Goal: Task Accomplishment & Management: Complete application form

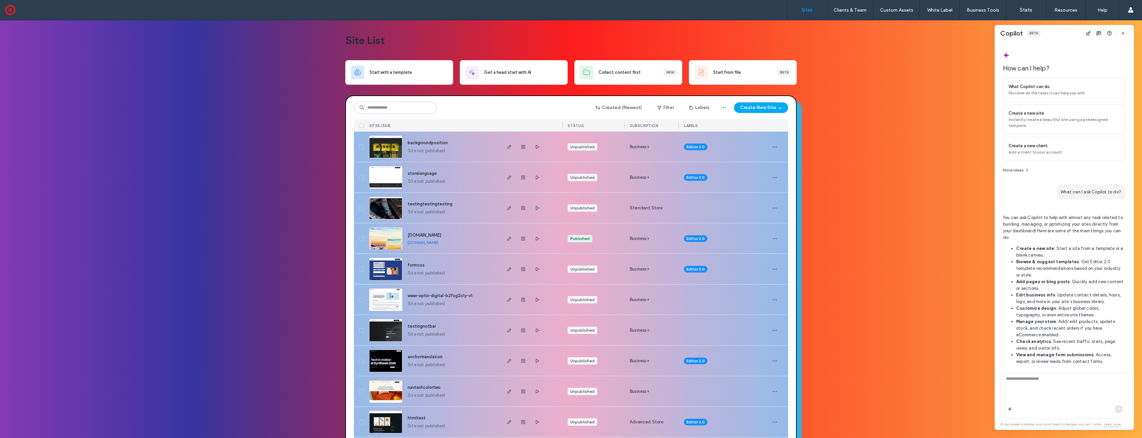
scroll to position [245, 0]
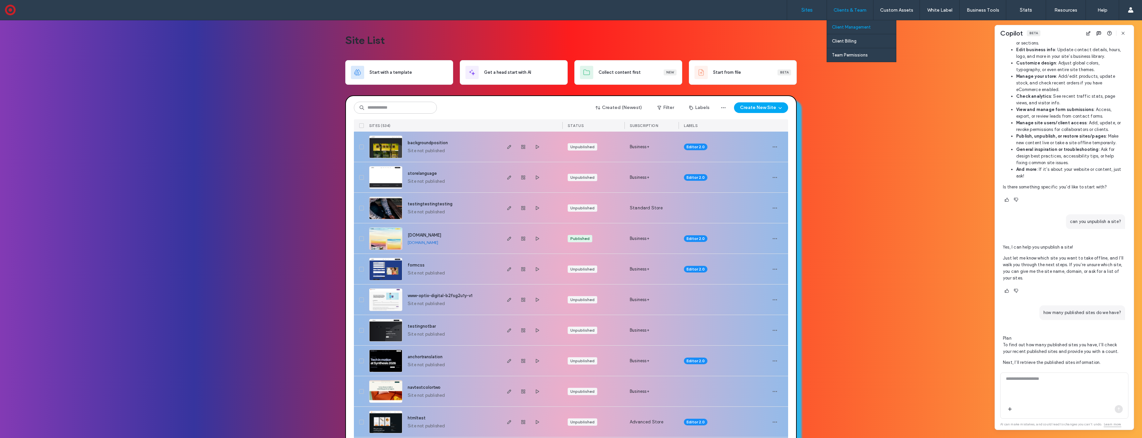
click at [857, 27] on label "Client Management" at bounding box center [851, 27] width 39 height 5
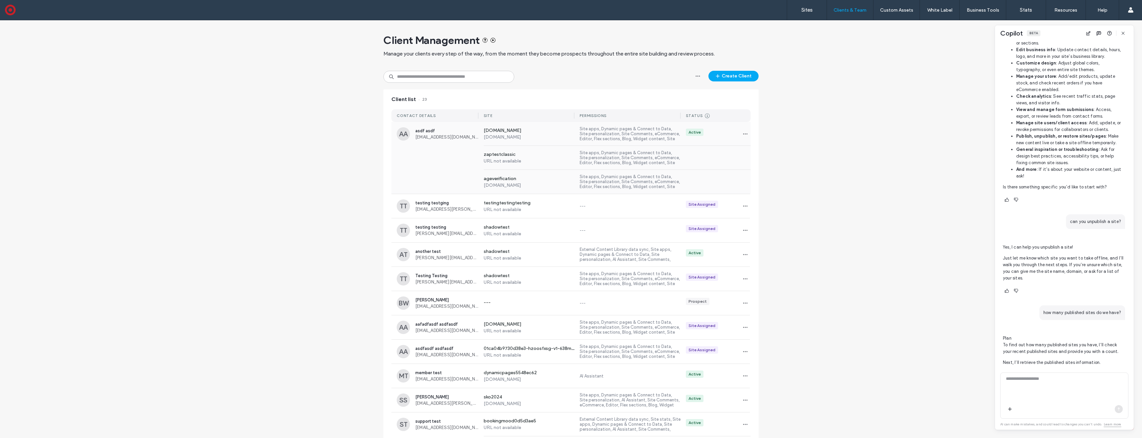
click at [540, 138] on label "[DOMAIN_NAME]" at bounding box center [529, 137] width 91 height 6
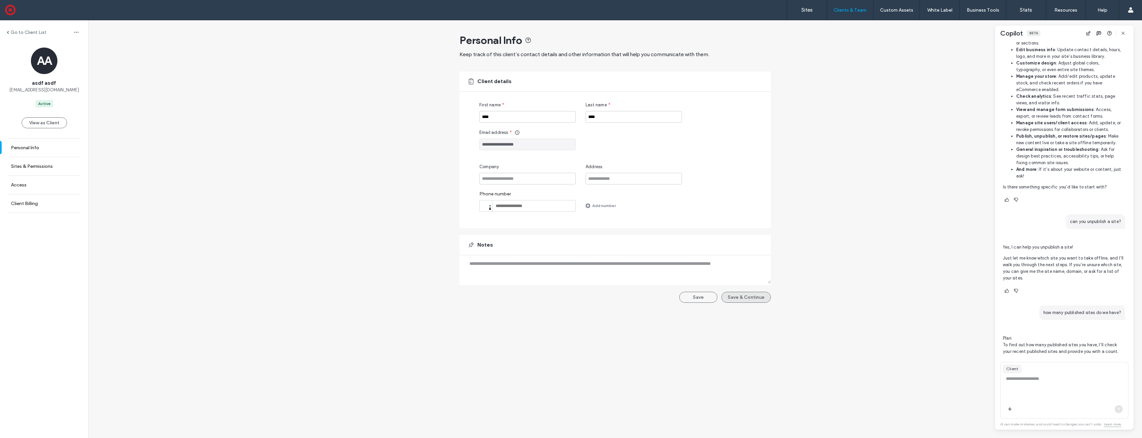
click at [743, 295] on button "Save & Continue" at bounding box center [746, 297] width 49 height 11
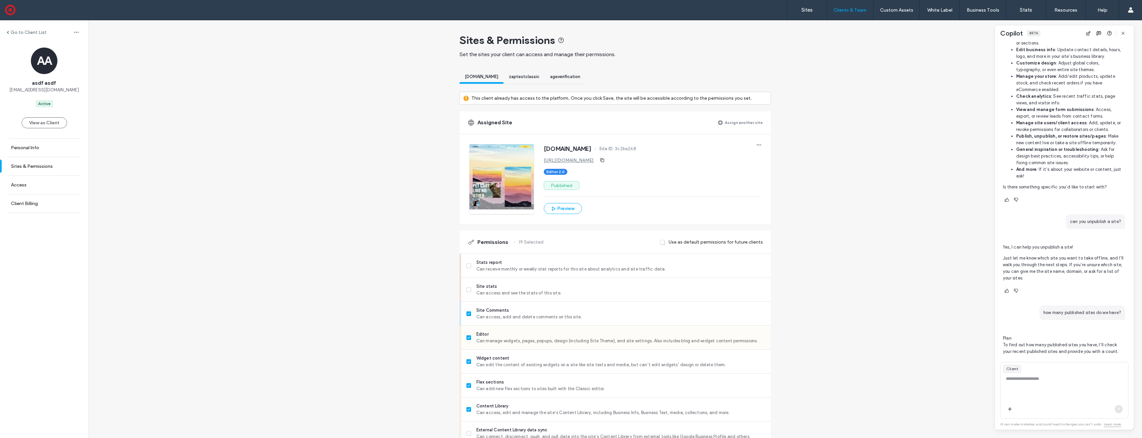
click at [467, 335] on span at bounding box center [469, 337] width 5 height 5
click at [467, 318] on label "Site Comments Can access, add and delete comments on this site." at bounding box center [616, 313] width 299 height 13
drag, startPoint x: 467, startPoint y: 360, endPoint x: 588, endPoint y: 275, distance: 147.9
click at [469, 358] on label "Widget content Can edit the content of existing widgets on a site like site tex…" at bounding box center [616, 361] width 299 height 13
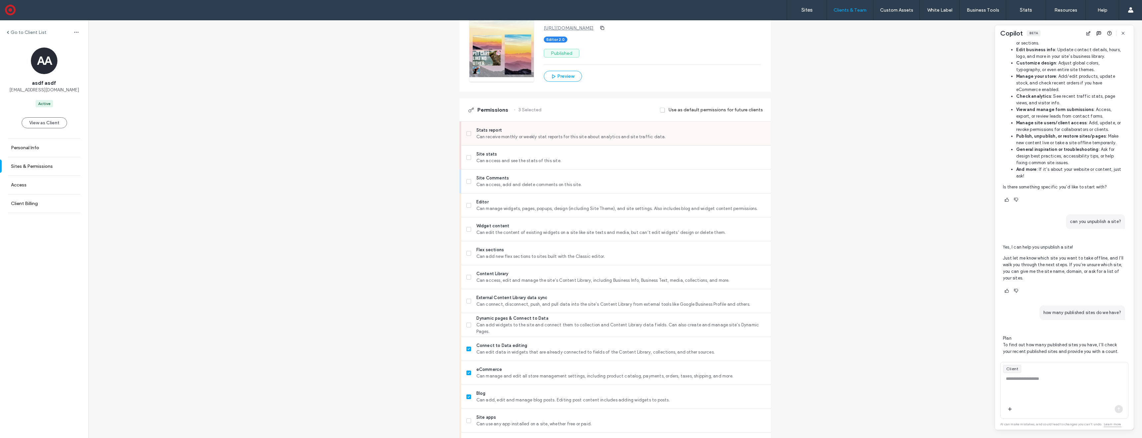
scroll to position [142, 0]
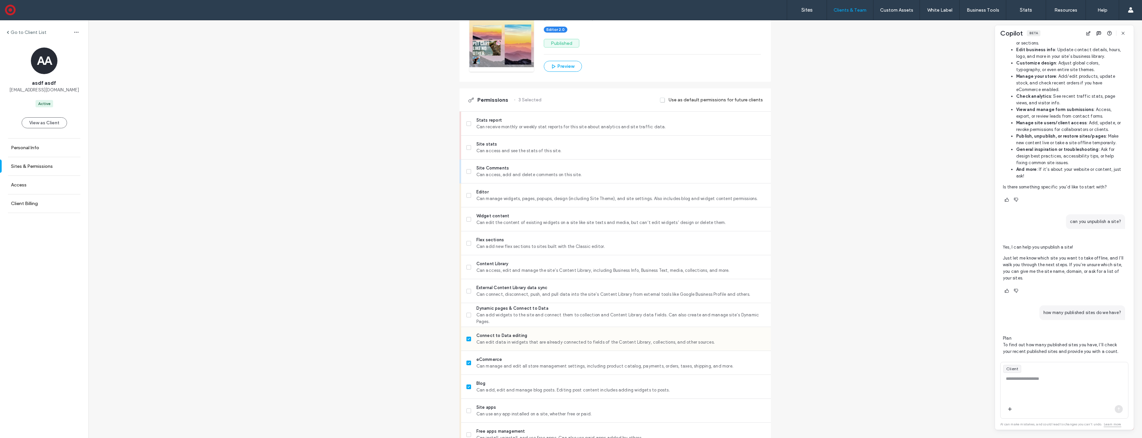
click at [468, 338] on icon at bounding box center [469, 339] width 3 height 2
click at [468, 361] on span at bounding box center [469, 362] width 5 height 5
drag, startPoint x: 466, startPoint y: 387, endPoint x: 492, endPoint y: 325, distance: 66.5
click at [468, 387] on icon at bounding box center [469, 387] width 2 height 2
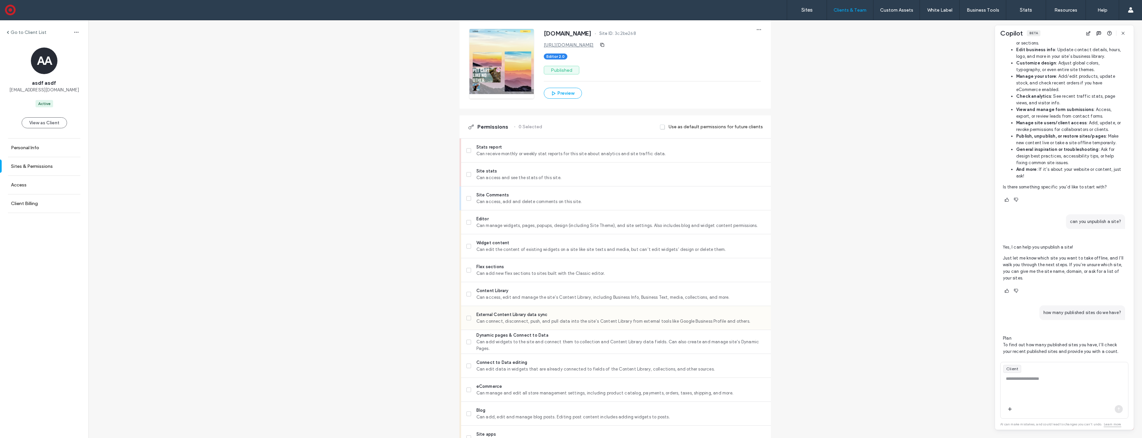
scroll to position [29, 0]
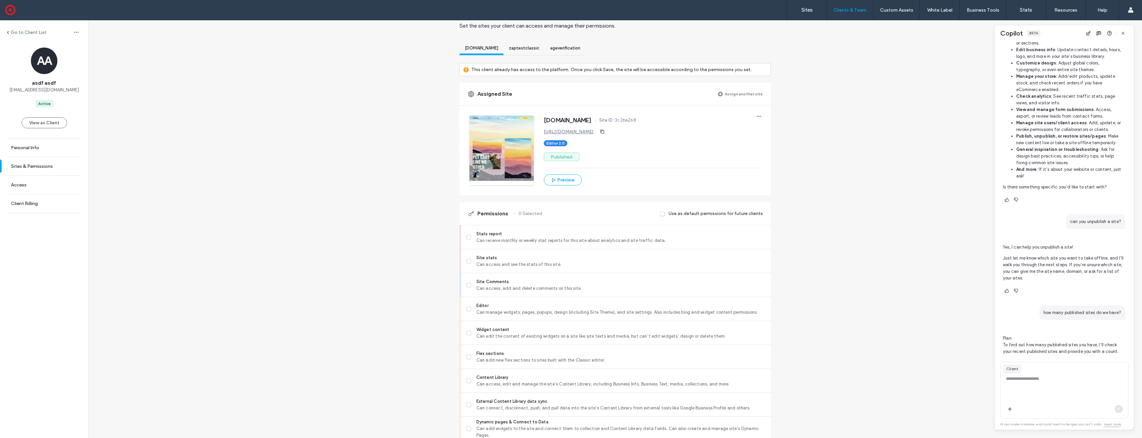
click at [661, 214] on span at bounding box center [662, 214] width 5 height 6
click at [468, 307] on span at bounding box center [469, 308] width 5 height 5
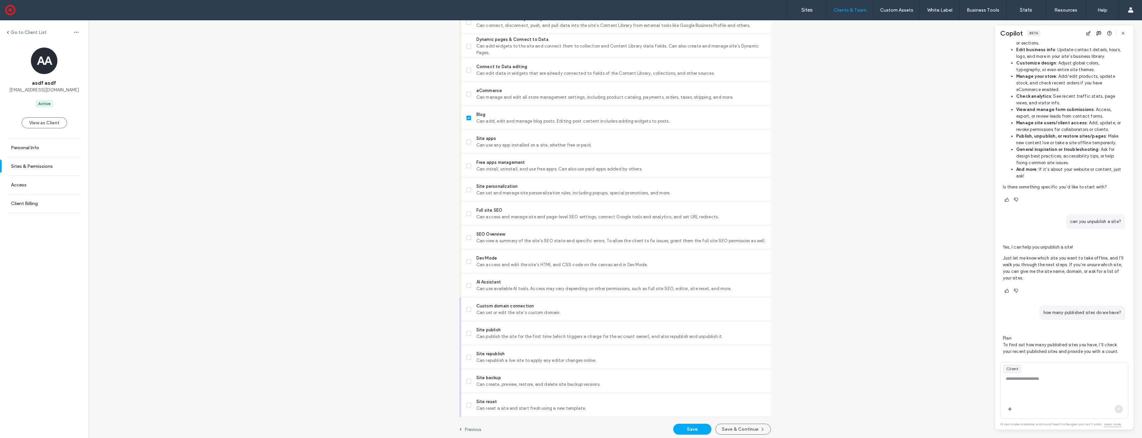
scroll to position [414, 0]
click at [692, 425] on button "Save" at bounding box center [692, 425] width 38 height 11
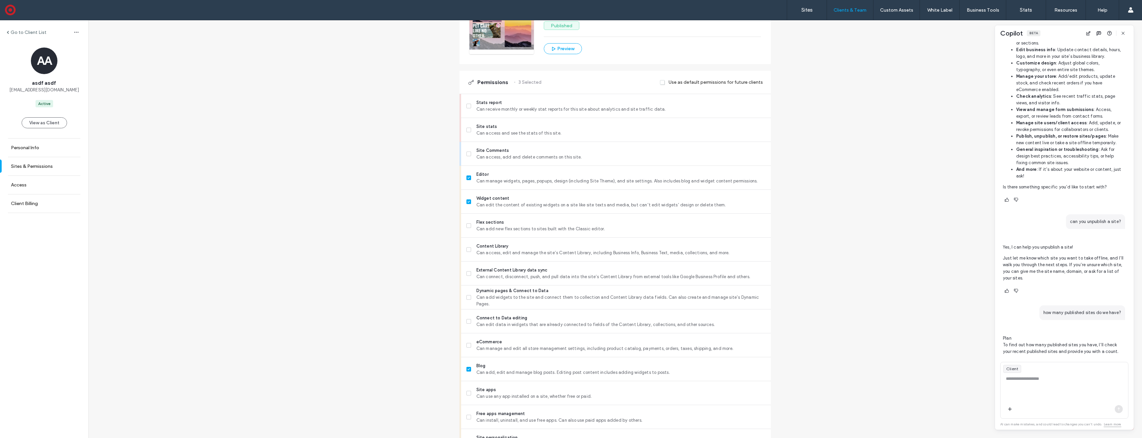
scroll to position [0, 0]
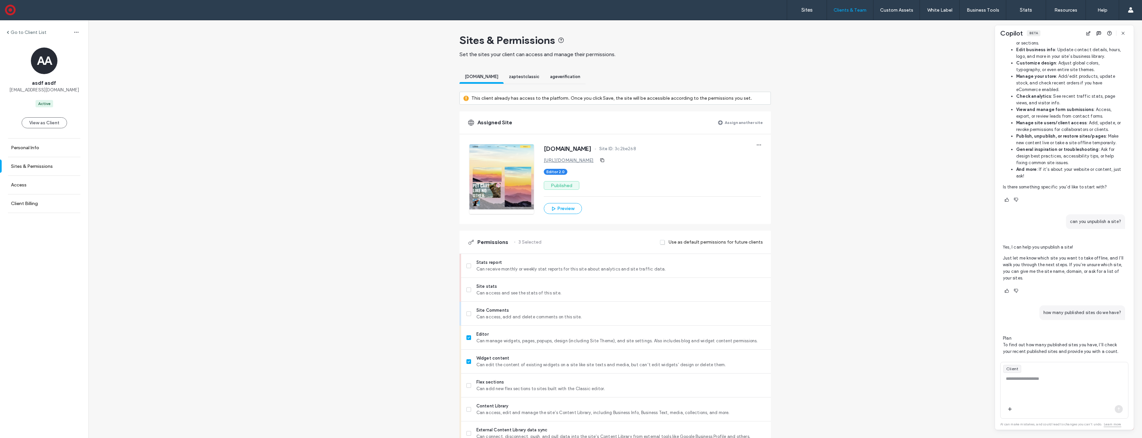
click at [664, 241] on div "Use as default permissions for future clients" at bounding box center [711, 242] width 103 height 12
click at [660, 242] on span at bounding box center [662, 242] width 5 height 6
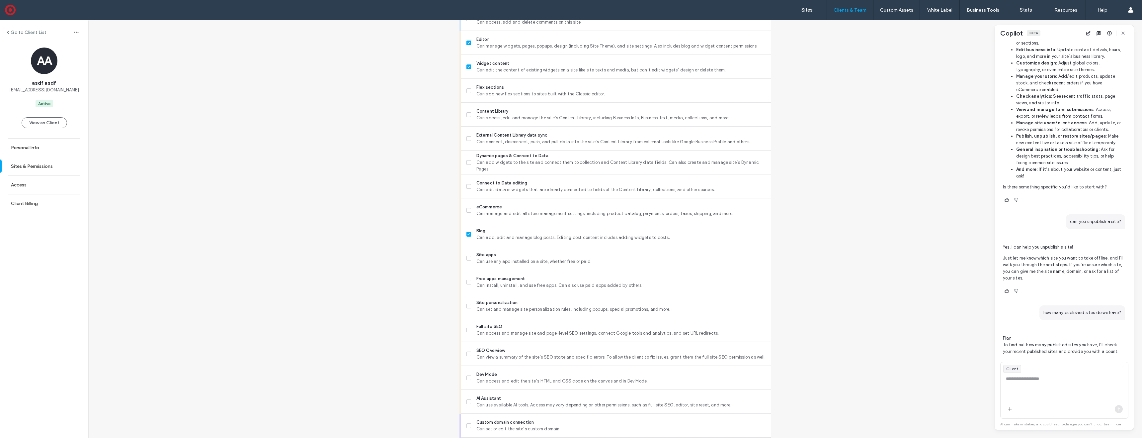
scroll to position [414, 0]
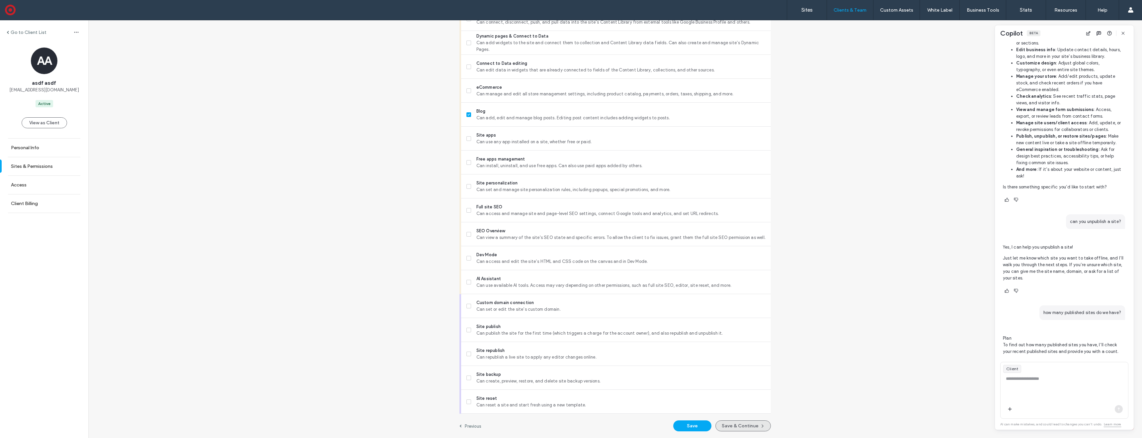
click at [736, 428] on button "Save & Continue" at bounding box center [743, 425] width 55 height 11
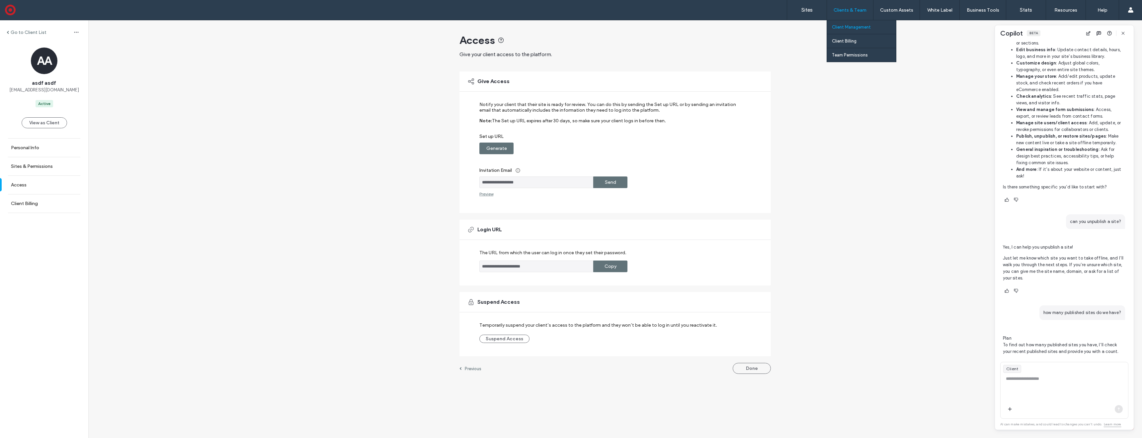
click at [855, 26] on label "Client Management" at bounding box center [851, 27] width 39 height 5
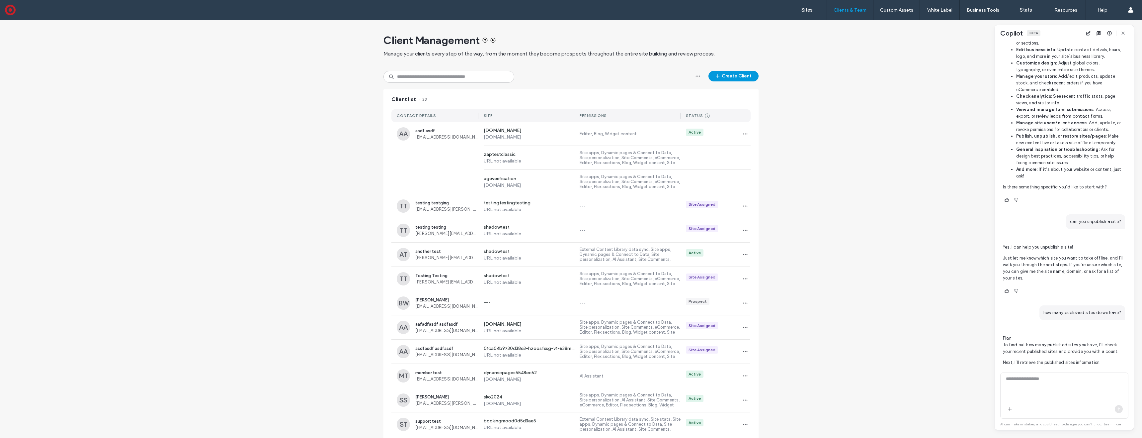
click at [728, 77] on button "Create Client" at bounding box center [734, 76] width 50 height 11
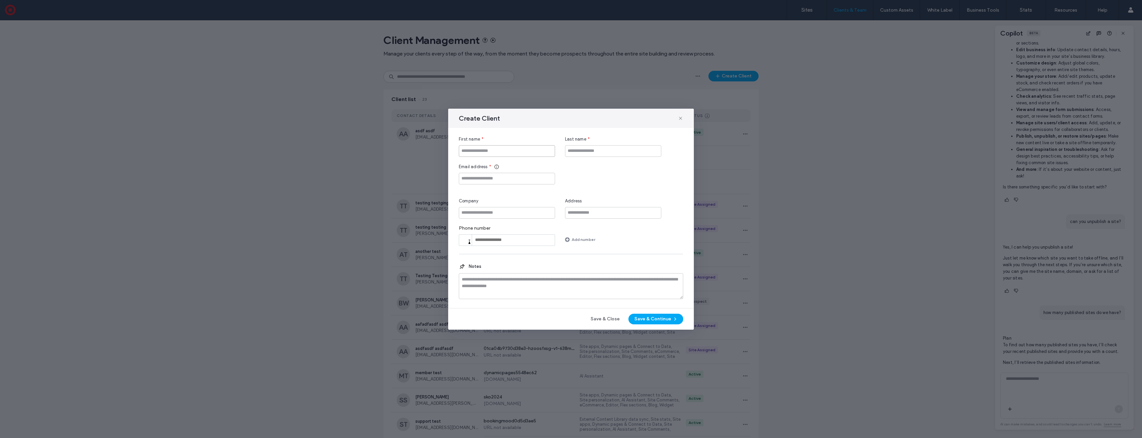
click at [502, 152] on input "First name" at bounding box center [507, 151] width 96 height 12
type input "********"
click at [616, 146] on input "Last name" at bounding box center [613, 151] width 96 height 12
click at [616, 148] on input "Last name" at bounding box center [613, 151] width 96 height 12
type input "****"
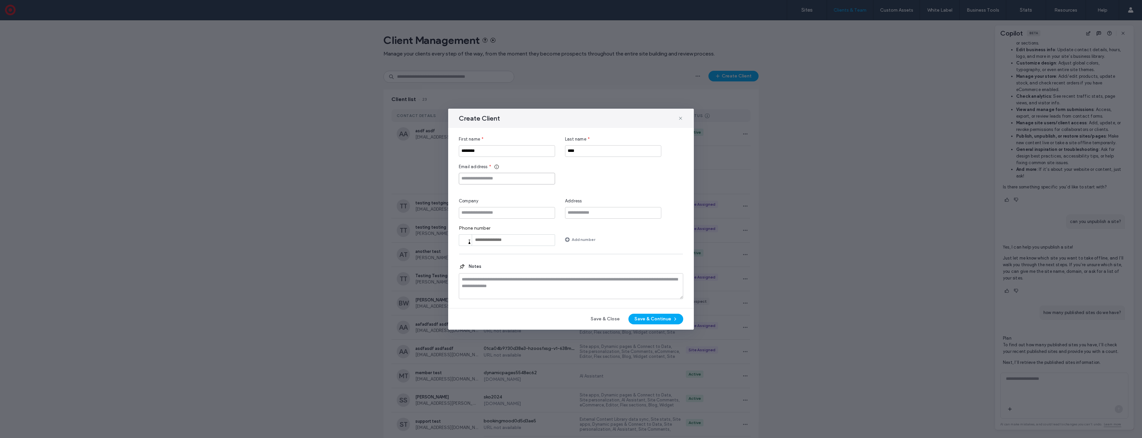
drag, startPoint x: 494, startPoint y: 180, endPoint x: 498, endPoint y: 180, distance: 3.4
click at [498, 180] on input "Email address" at bounding box center [507, 179] width 96 height 12
type input "**********"
click at [647, 319] on button "Save & Continue" at bounding box center [656, 318] width 55 height 11
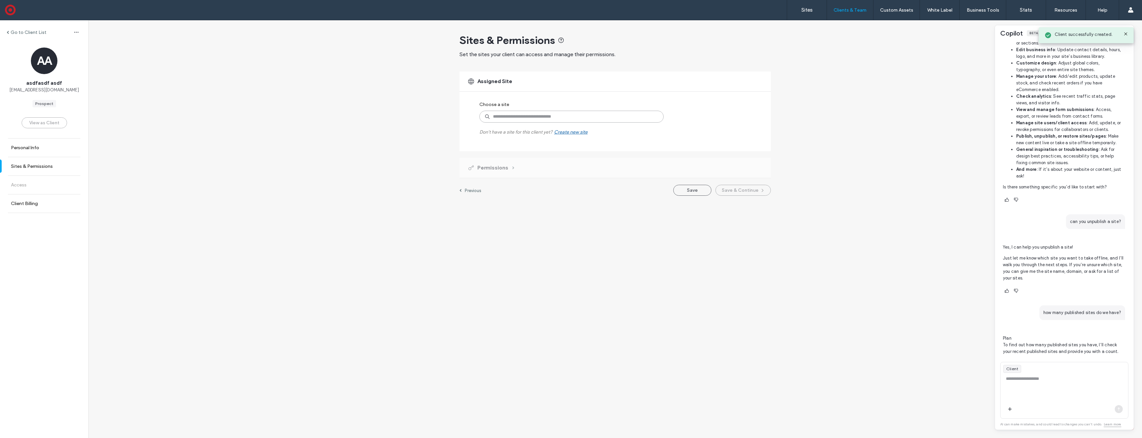
click at [561, 117] on input at bounding box center [572, 117] width 184 height 12
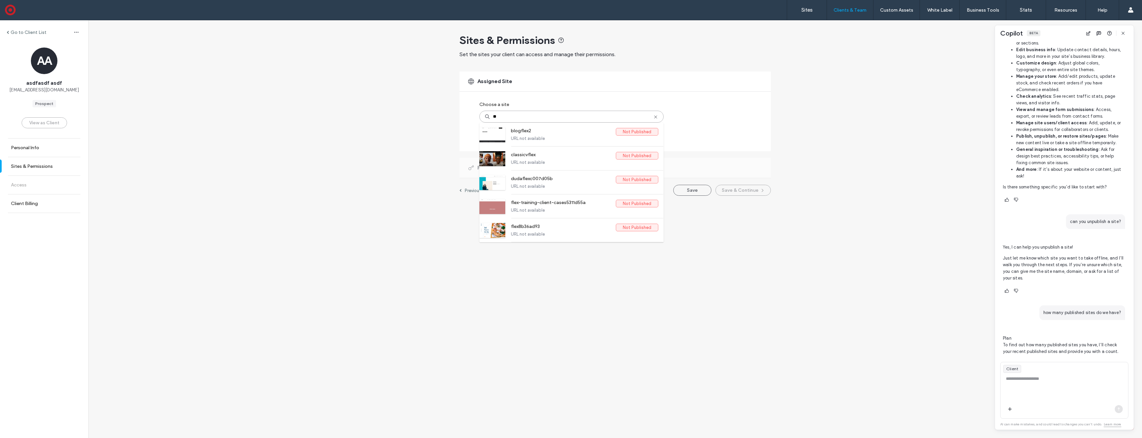
type input "*"
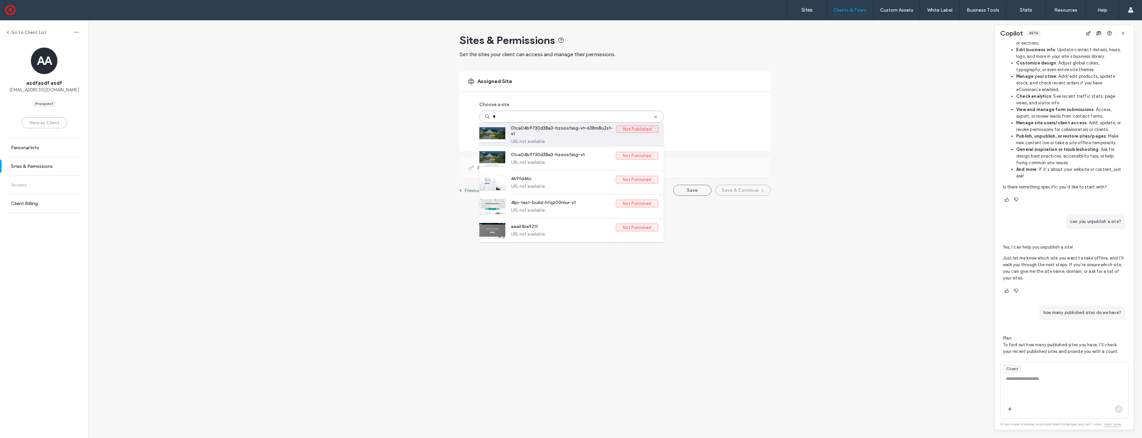
click at [576, 131] on label "01ca04b9730d38e3-hzoosfxsg-v1-638m8u2s1-v1" at bounding box center [563, 132] width 105 height 14
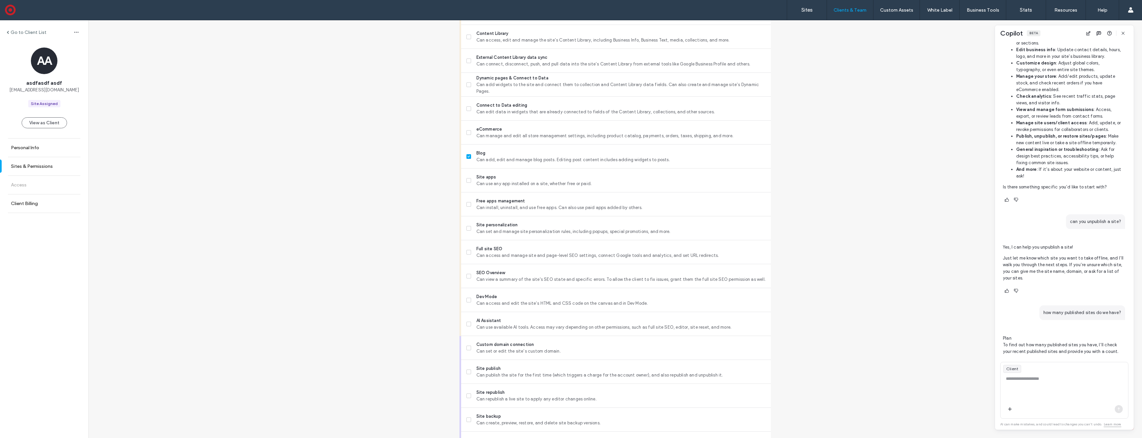
scroll to position [335, 0]
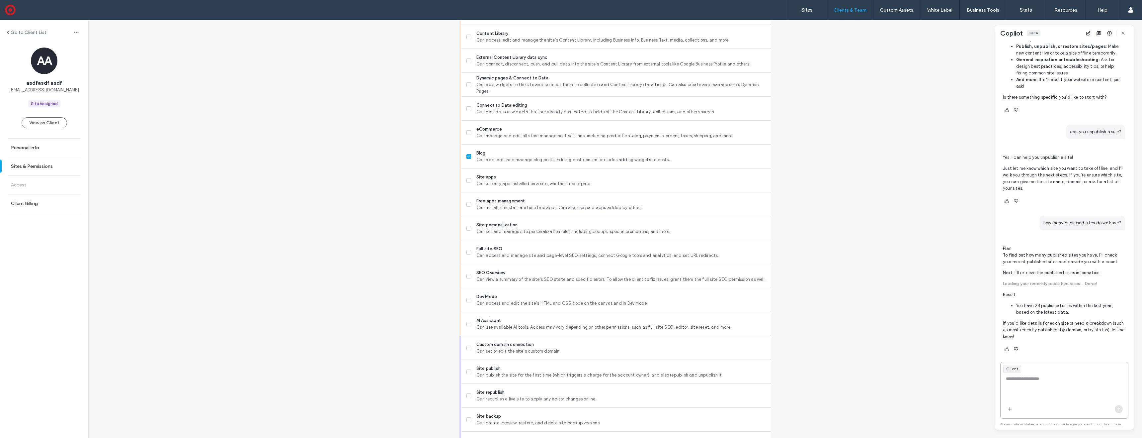
click at [1053, 380] on textarea at bounding box center [1065, 388] width 128 height 26
type textarea "**********"
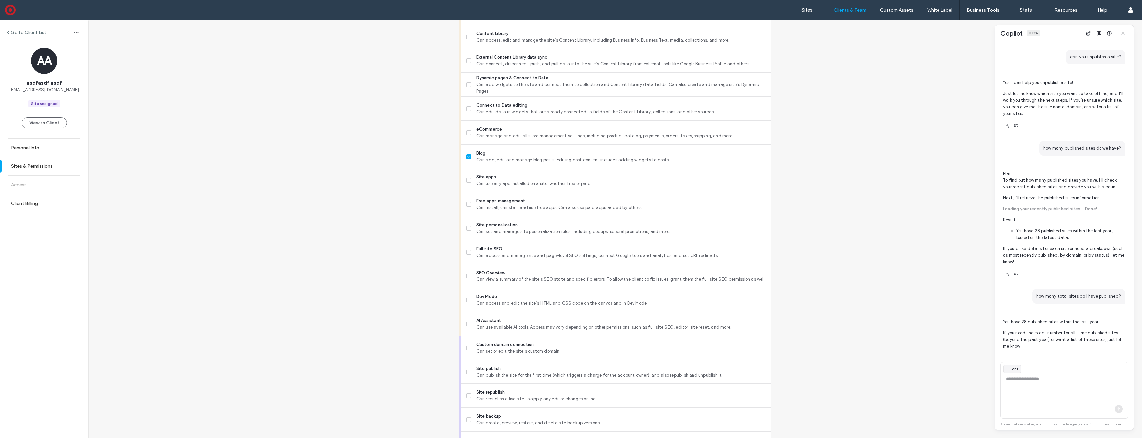
scroll to position [418, 0]
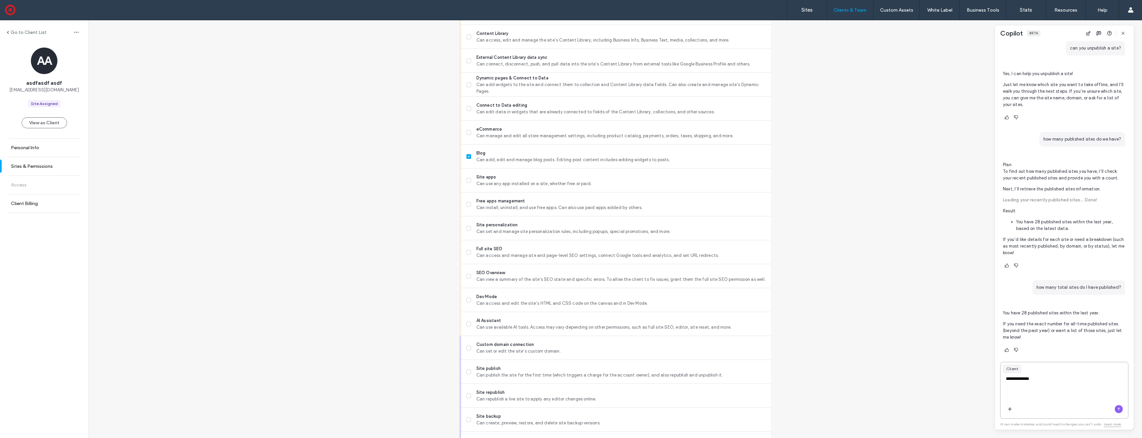
type textarea "**********"
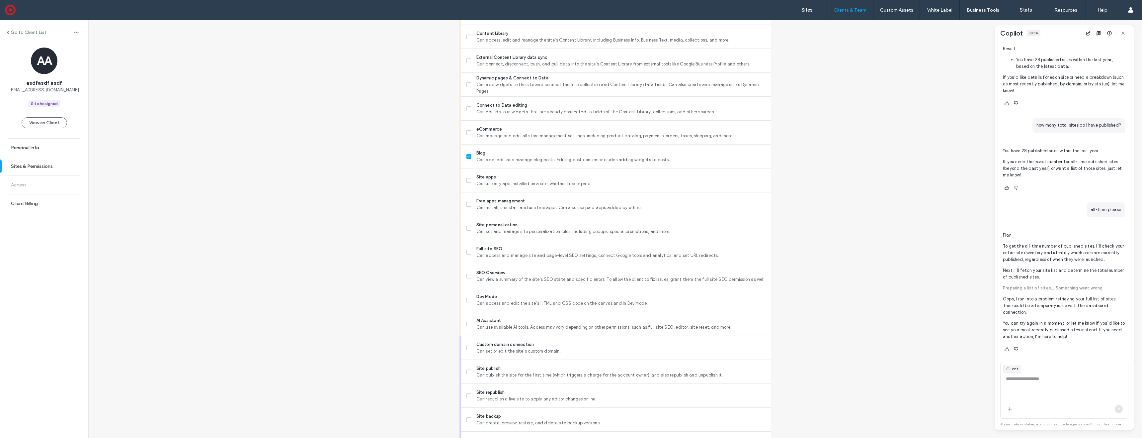
scroll to position [587, 0]
click at [900, 13] on div "Custom Assets" at bounding box center [897, 10] width 46 height 20
click at [898, 10] on label "Custom Assets" at bounding box center [896, 10] width 33 height 6
click at [899, 48] on link "Widget Builder" at bounding box center [911, 55] width 64 height 14
